Goal: Information Seeking & Learning: Learn about a topic

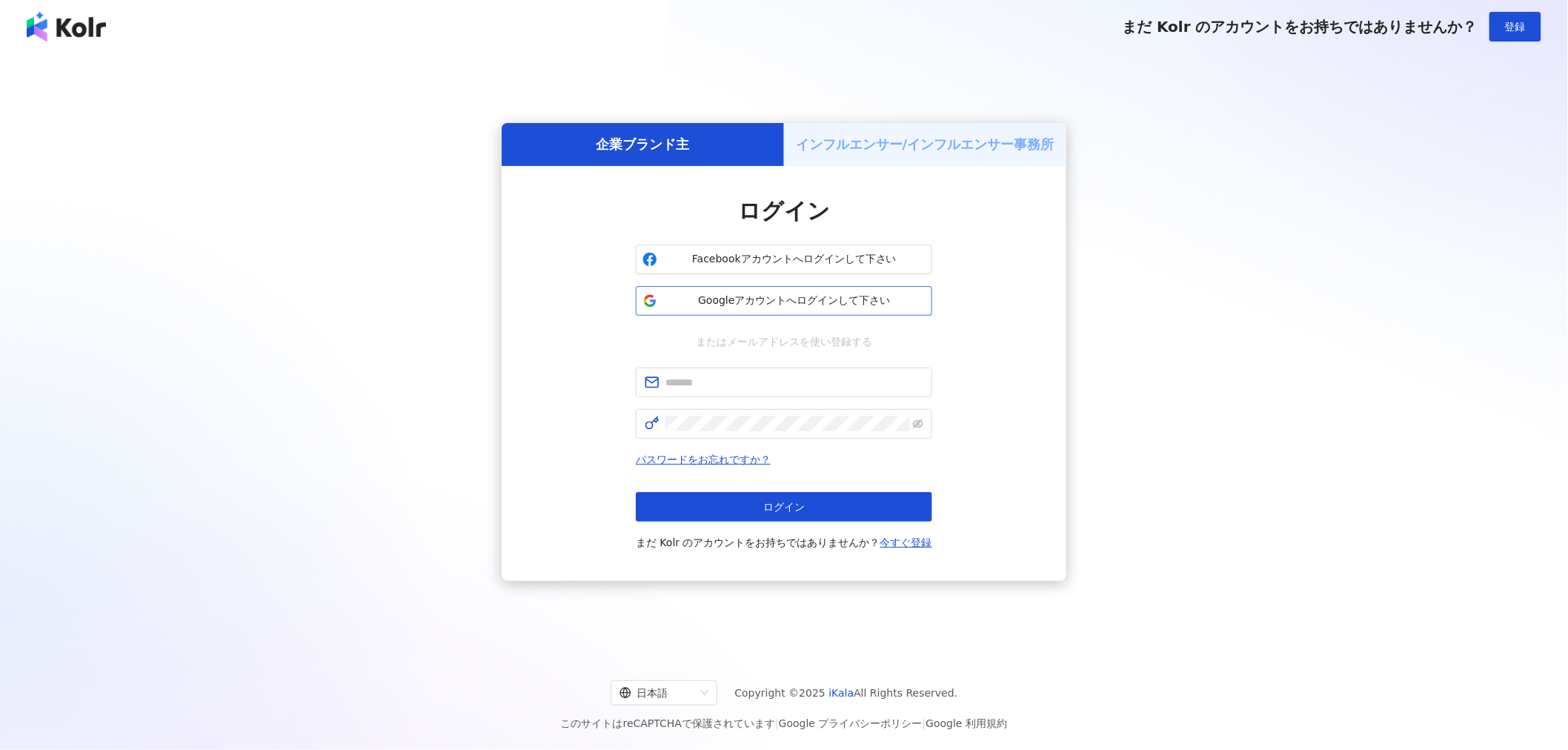
click at [810, 294] on span "Googleアカウントへログインして下さい" at bounding box center [794, 300] width 262 height 15
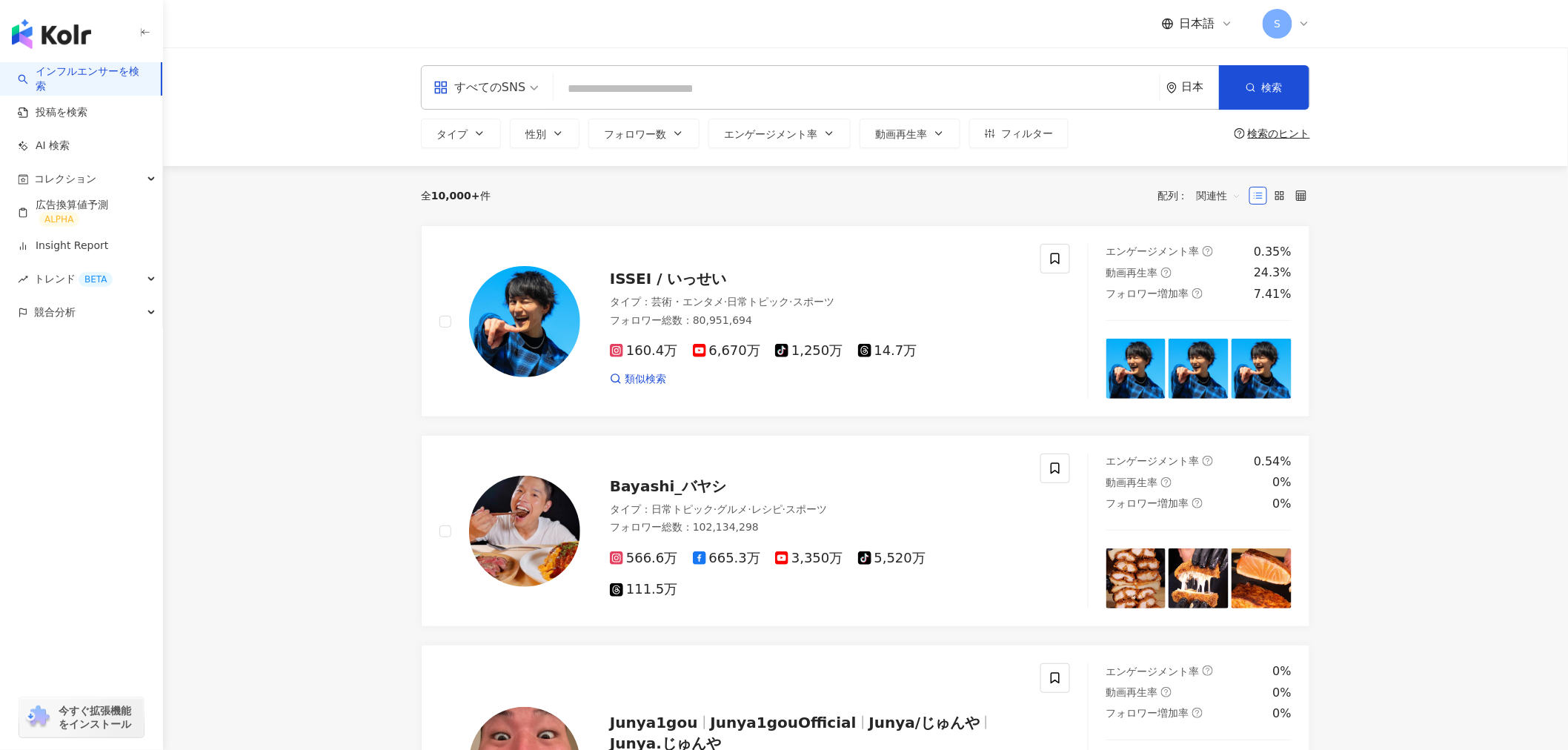
click at [657, 93] on input "search" at bounding box center [856, 88] width 594 height 28
paste input "****"
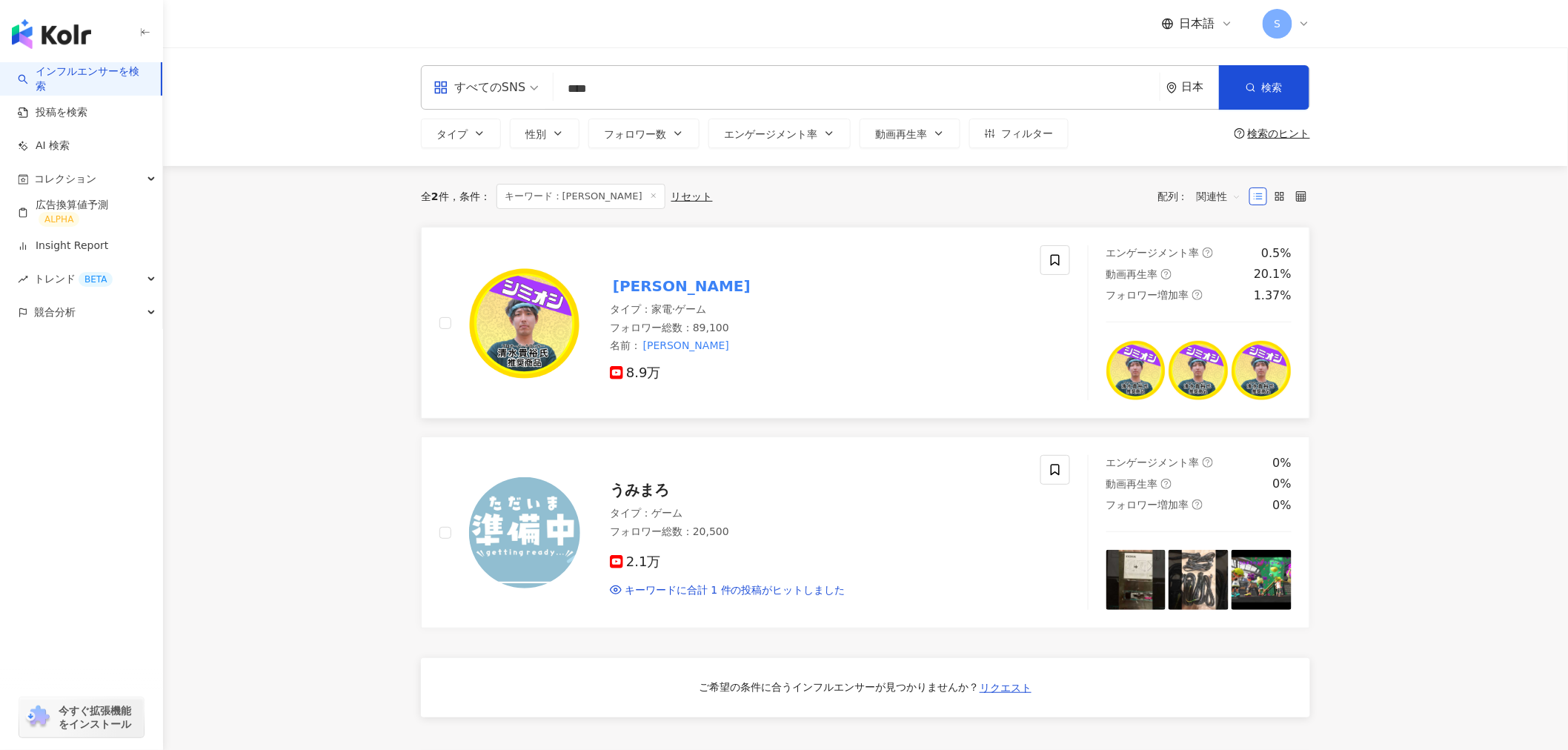
type input "****"
click at [649, 280] on mark "[PERSON_NAME]" at bounding box center [682, 286] width 144 height 24
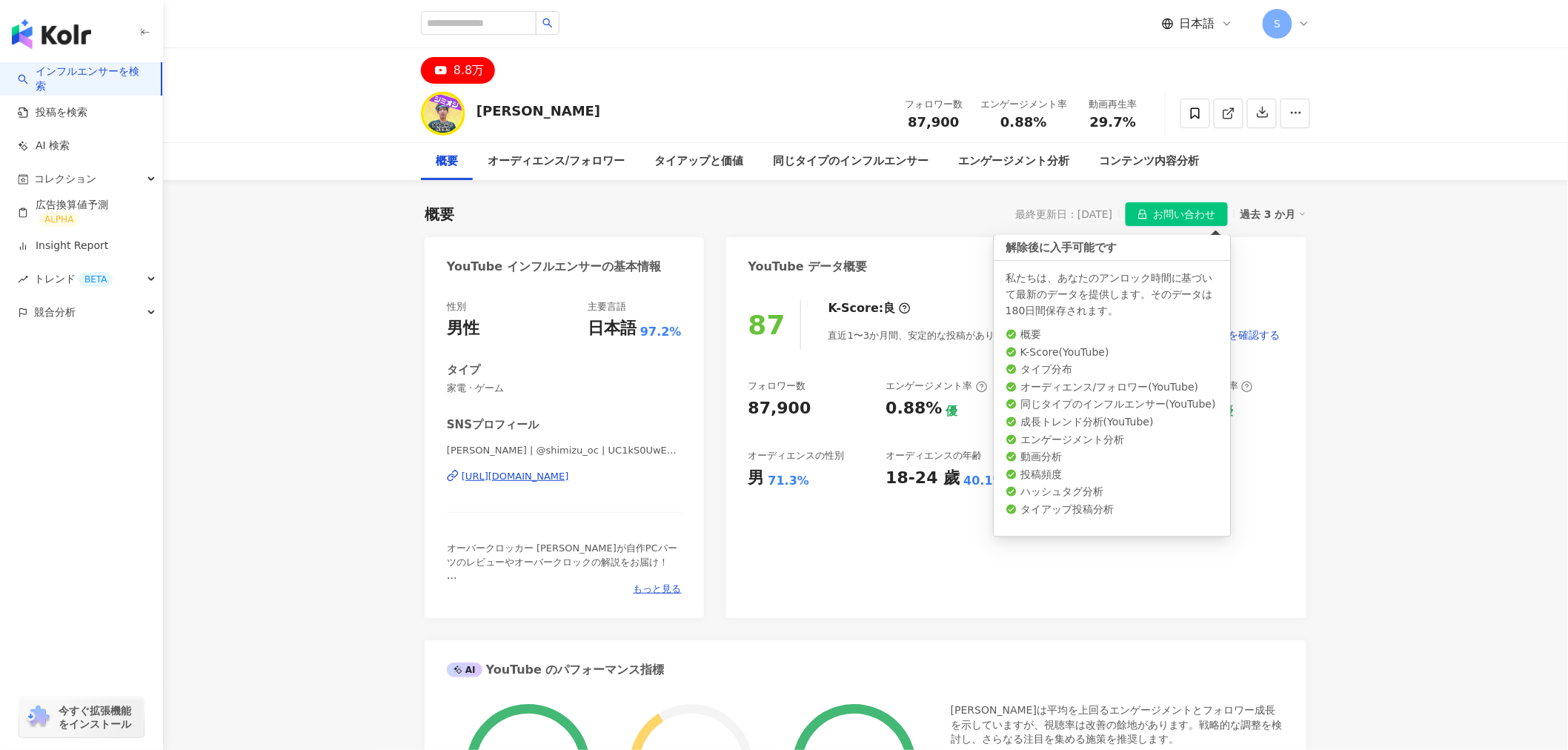
click at [1157, 211] on span "お問い合わせ" at bounding box center [1184, 215] width 62 height 24
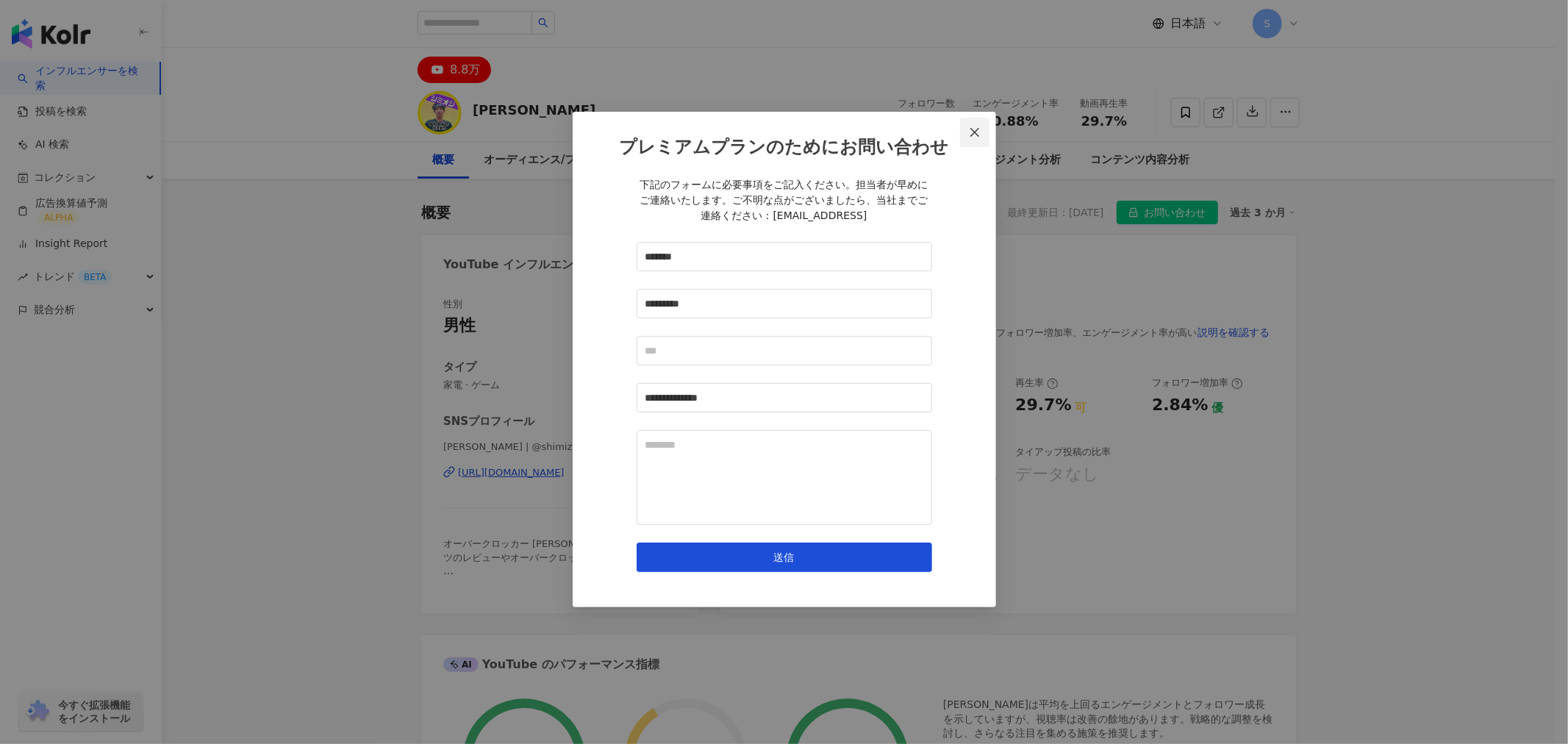
click at [979, 136] on icon "close" at bounding box center [974, 132] width 12 height 12
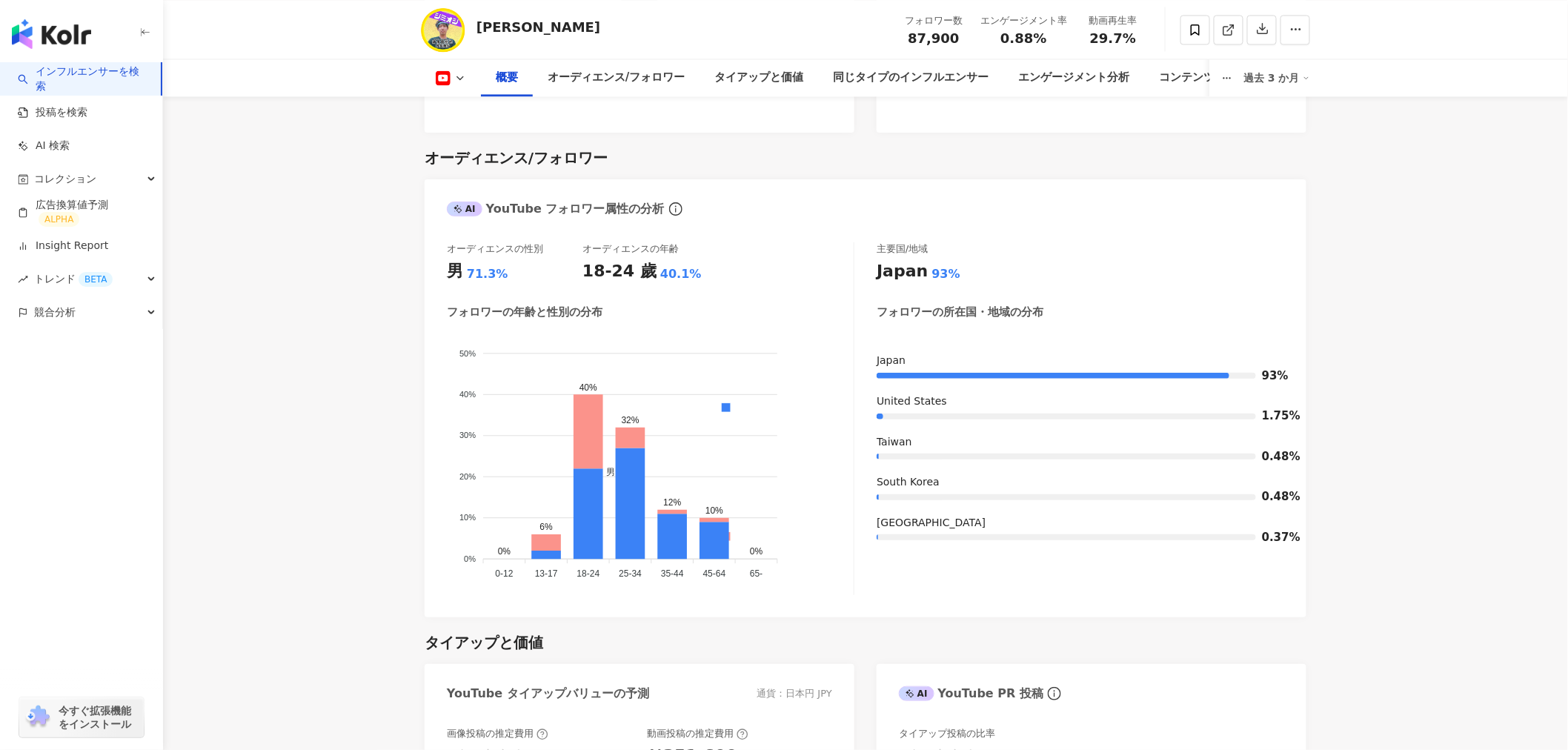
scroll to position [988, 0]
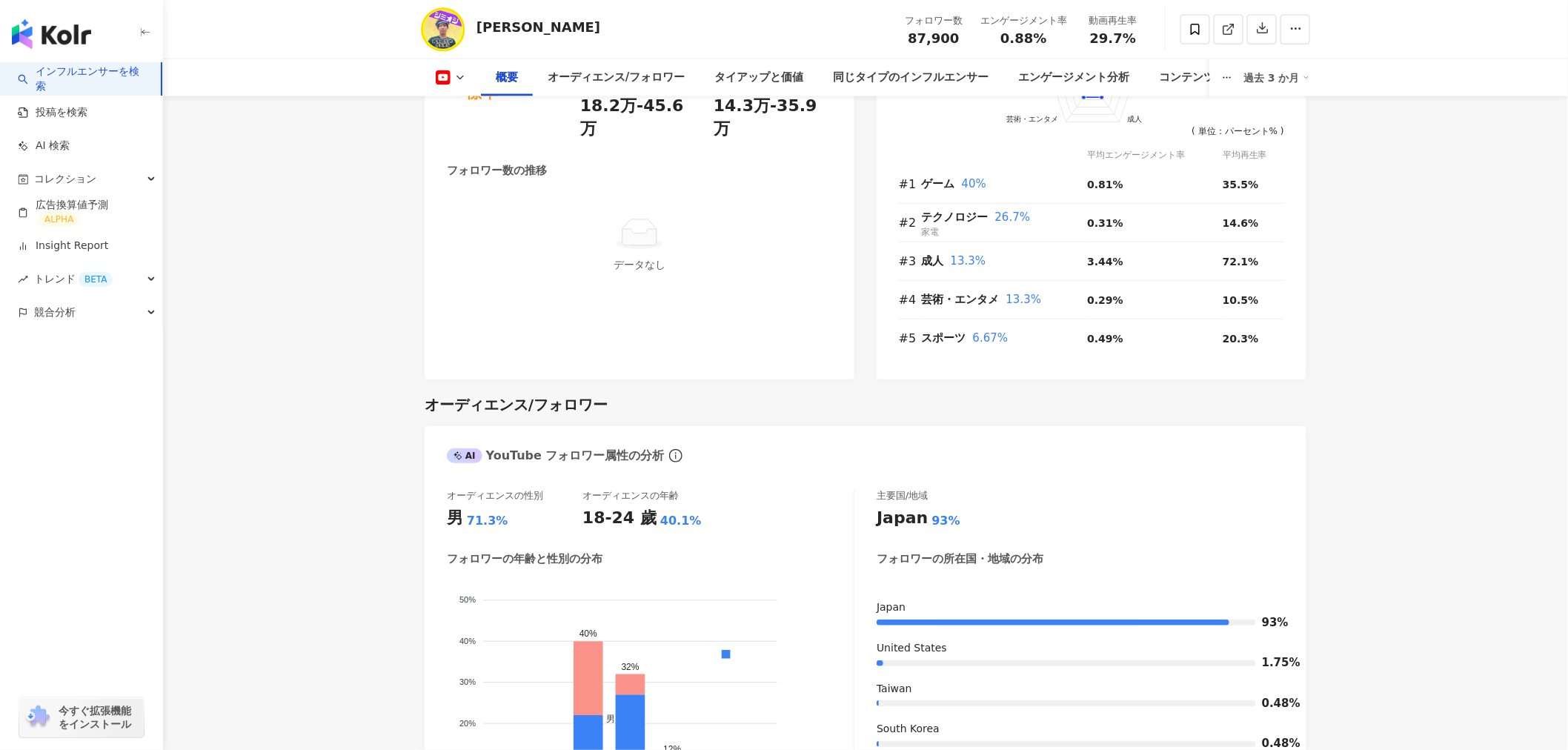
click at [461, 75] on icon at bounding box center [460, 77] width 12 height 12
click at [477, 109] on button "YouTube" at bounding box center [464, 105] width 69 height 21
click at [450, 76] on icon at bounding box center [442, 78] width 15 height 15
drag, startPoint x: 523, startPoint y: 93, endPoint x: 847, endPoint y: -80, distance: 367.3
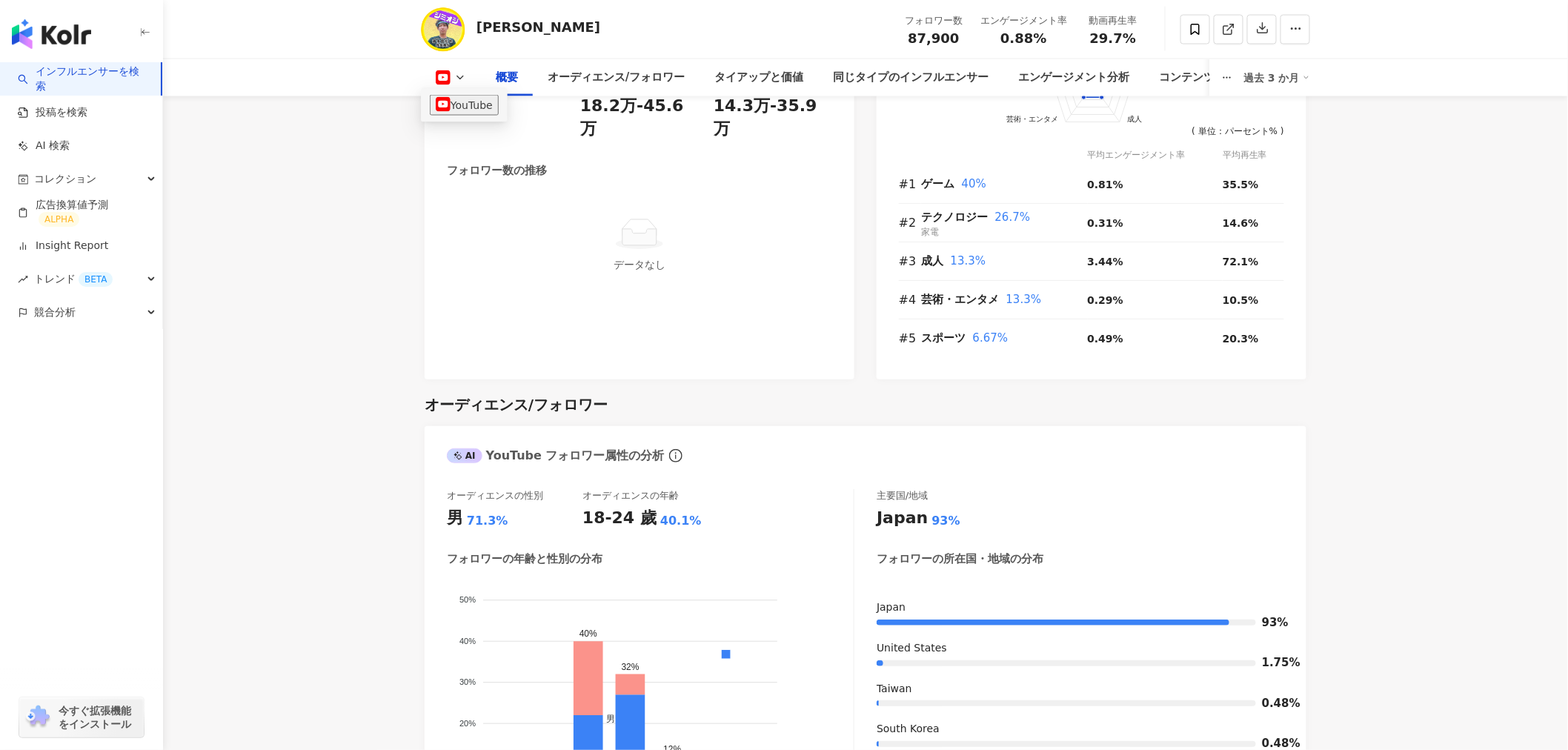
click at [469, 109] on button "YouTube" at bounding box center [464, 105] width 69 height 21
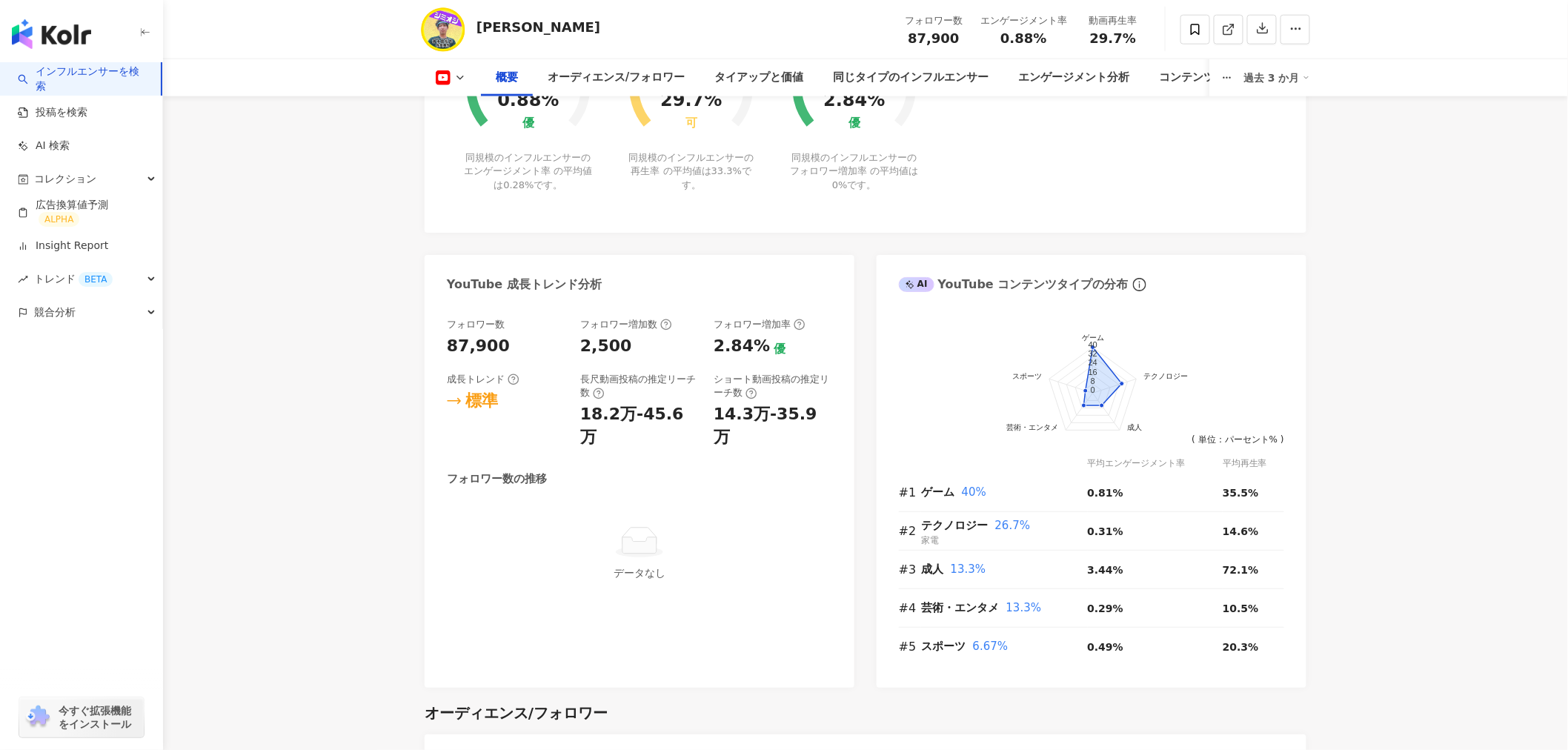
scroll to position [576, 0]
